Goal: Transaction & Acquisition: Purchase product/service

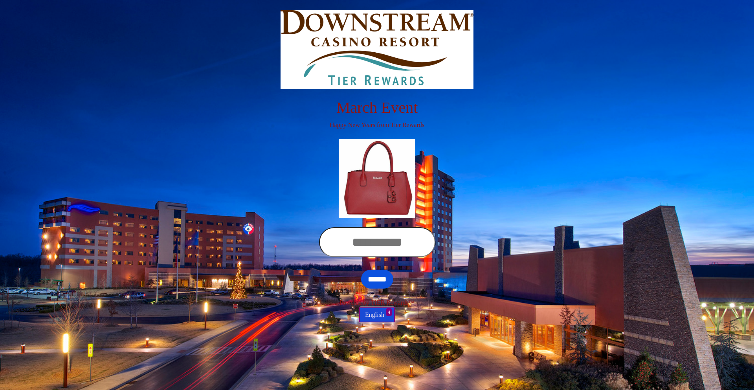
click at [377, 315] on button "English" at bounding box center [377, 314] width 34 height 15
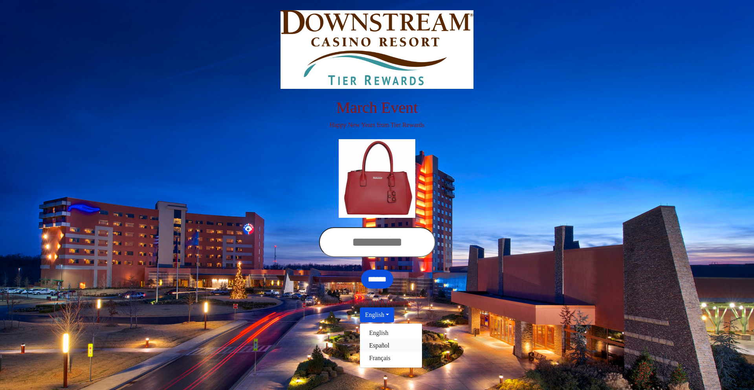
click at [391, 345] on link "Español" at bounding box center [391, 345] width 62 height 13
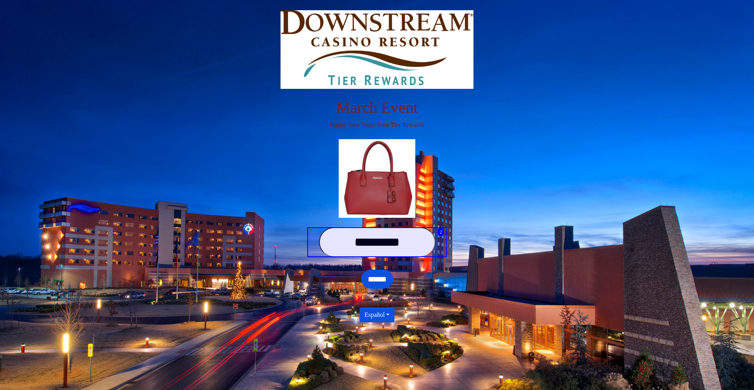
type input "*********"
click at [377, 279] on input "******" at bounding box center [377, 279] width 32 height 19
